Goal: Task Accomplishment & Management: Manage account settings

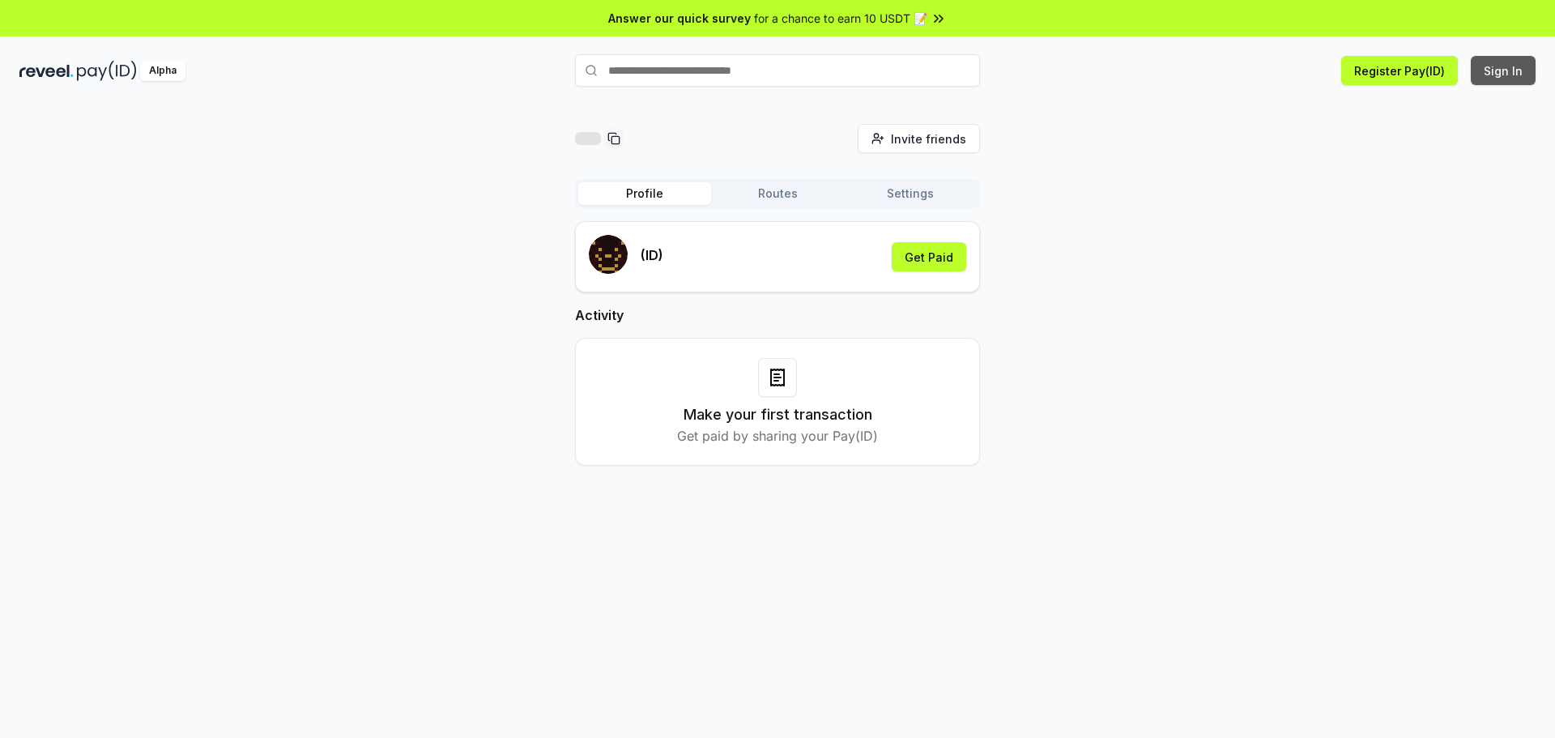
click at [1505, 62] on button "Sign In" at bounding box center [1503, 70] width 65 height 29
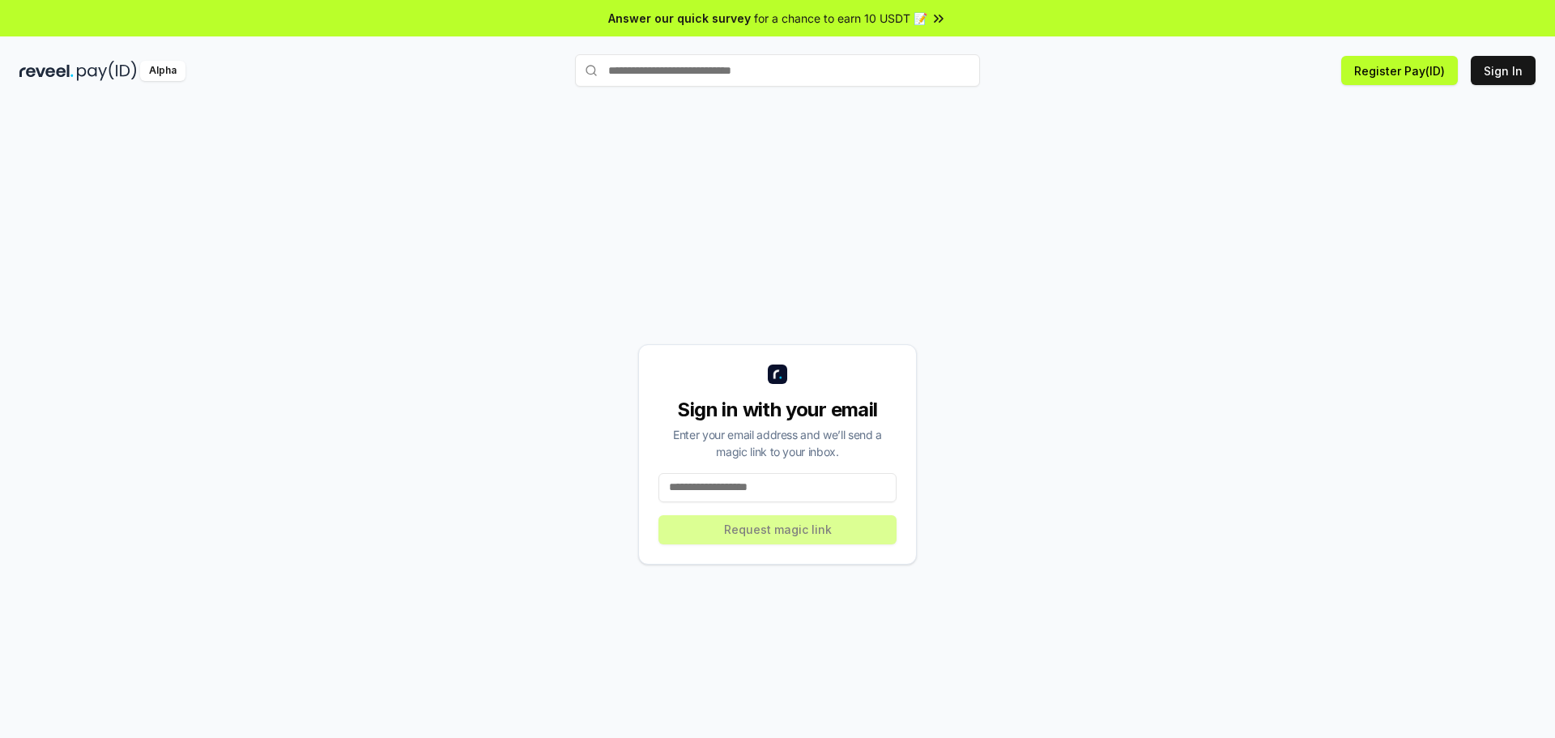
click at [821, 492] on input at bounding box center [778, 487] width 238 height 29
type input "**********"
click at [816, 532] on button "Request magic link" at bounding box center [778, 529] width 238 height 29
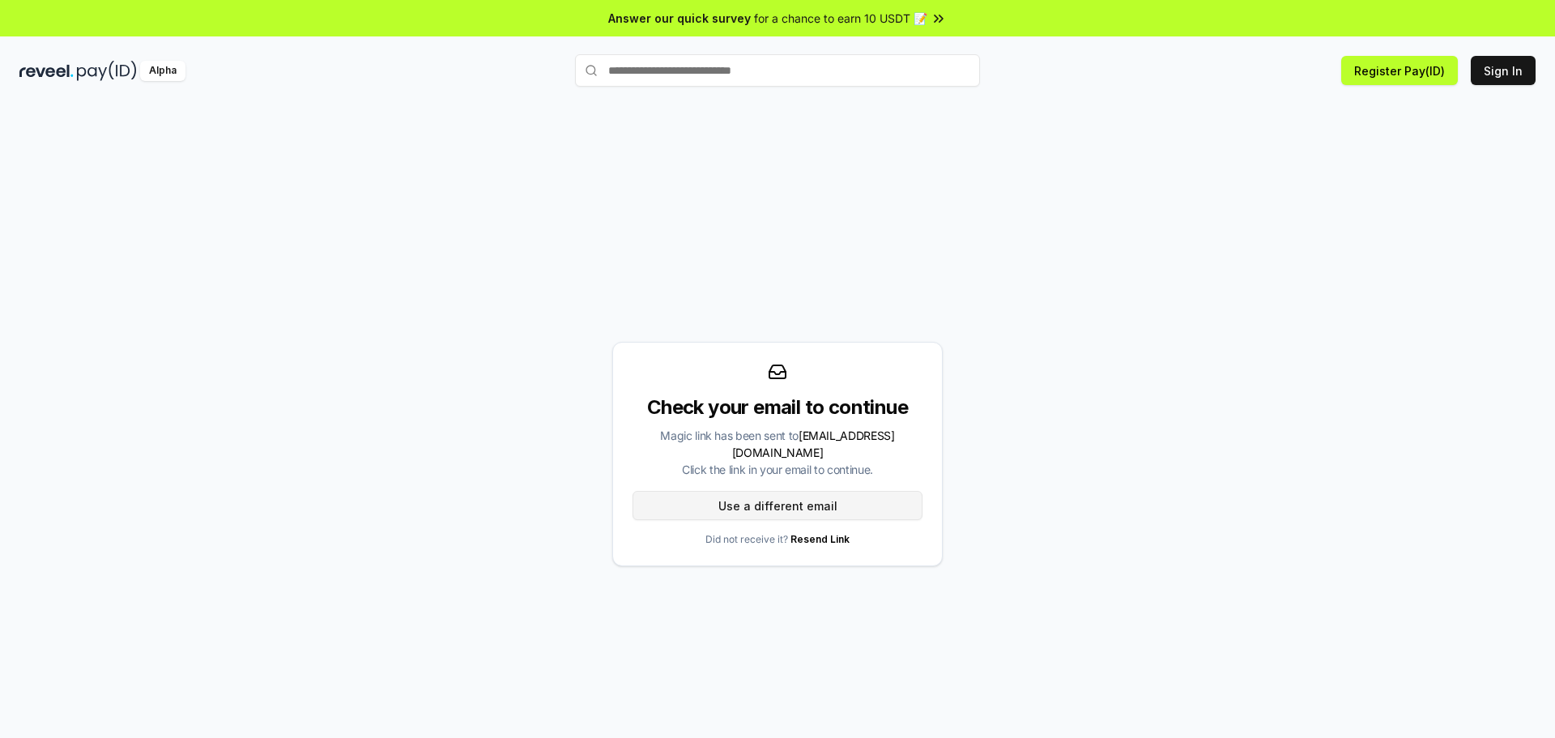
click at [838, 504] on button "Use a different email" at bounding box center [778, 505] width 290 height 29
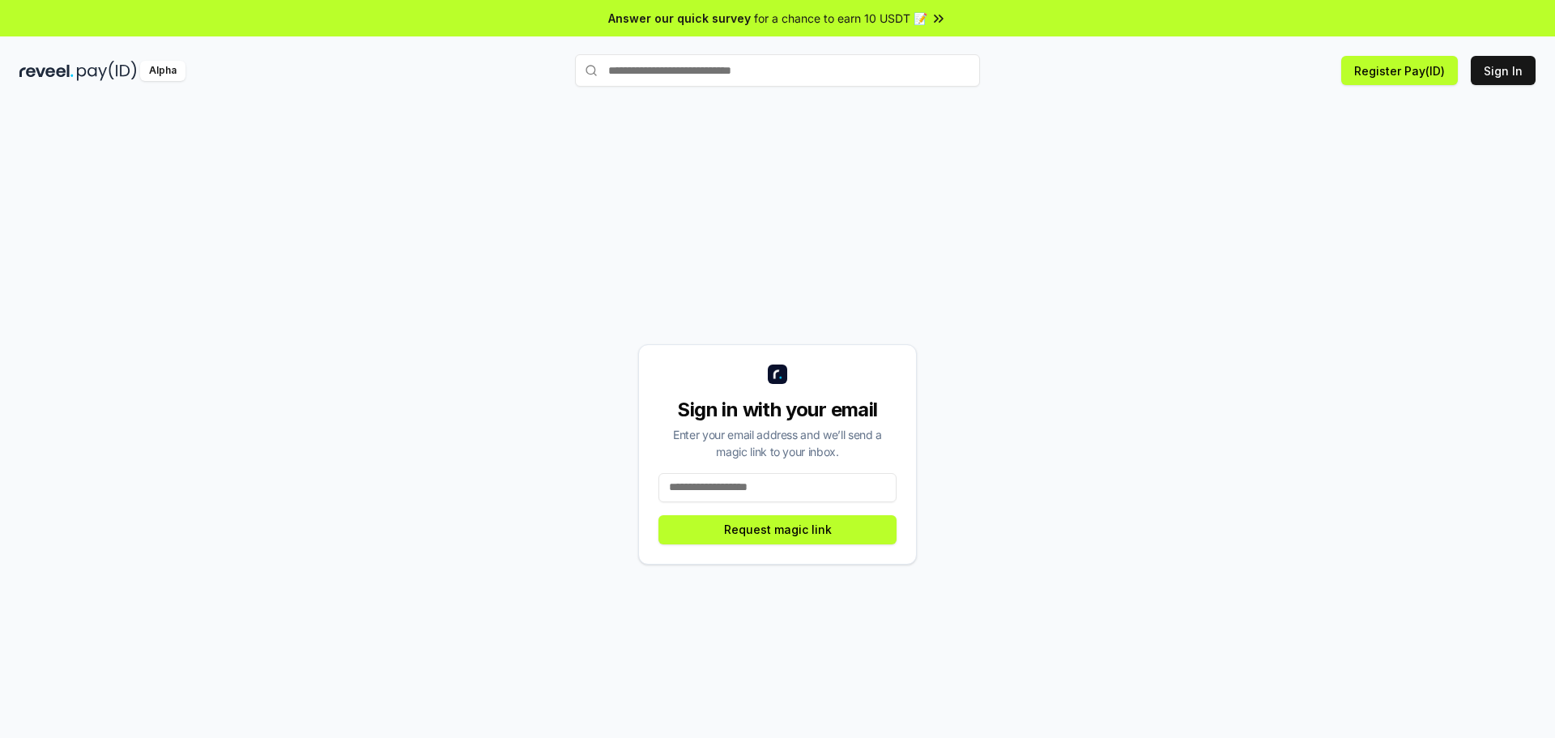
click at [831, 501] on input at bounding box center [778, 487] width 238 height 29
